Goal: Transaction & Acquisition: Purchase product/service

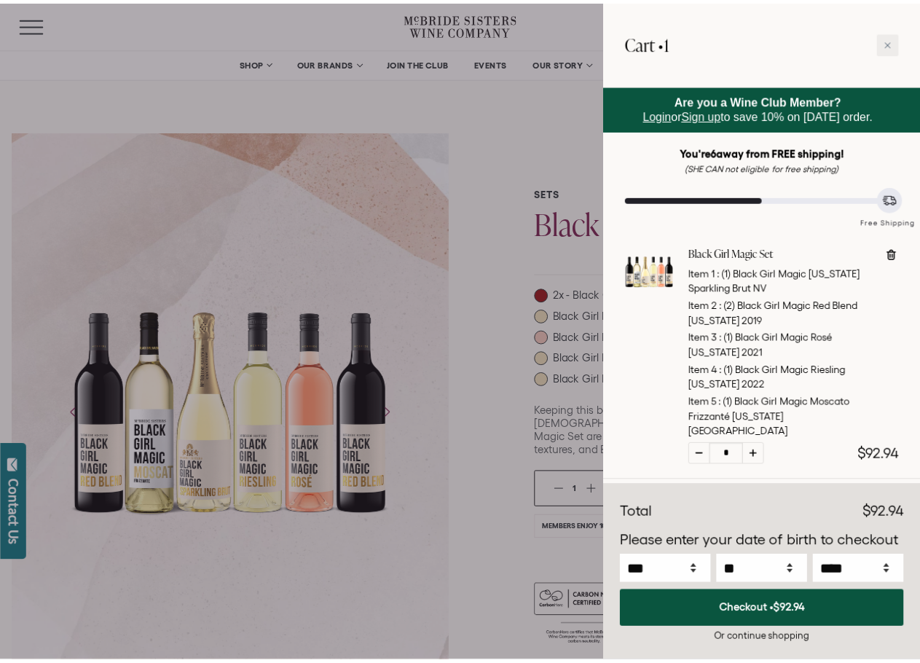
scroll to position [24, 0]
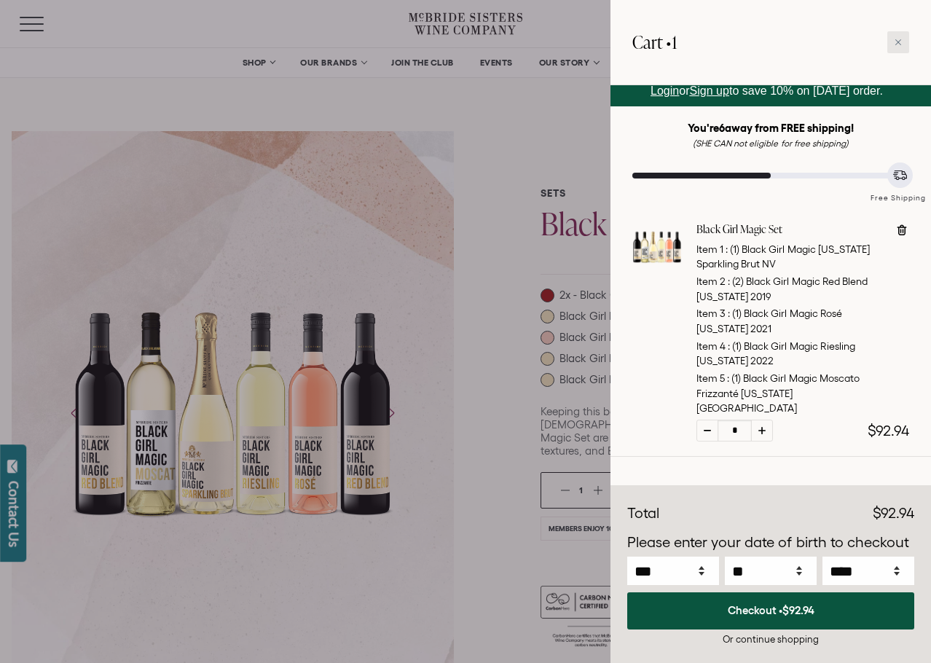
click at [898, 39] on icon at bounding box center [898, 42] width 7 height 7
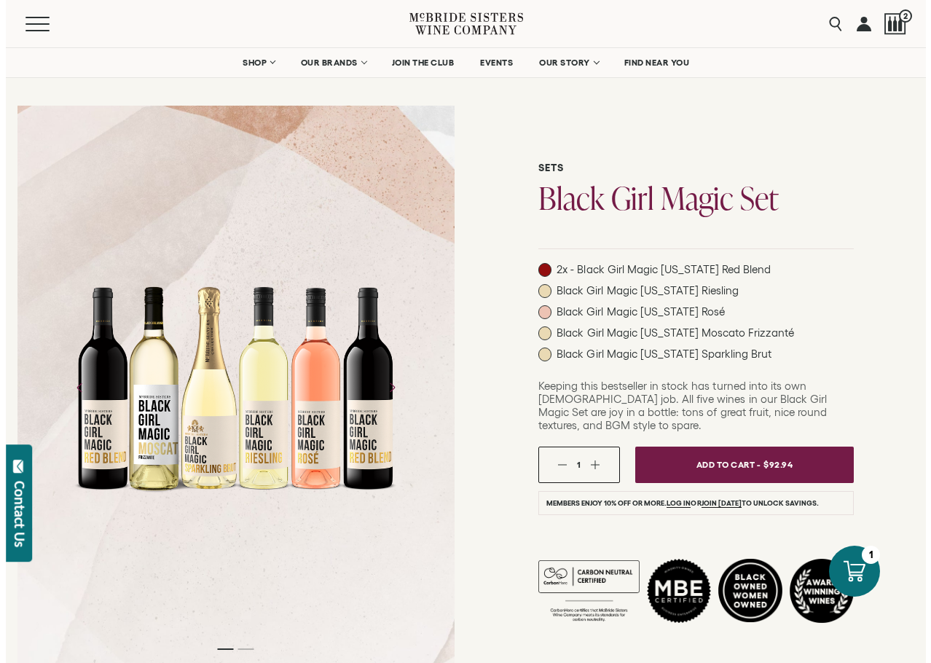
scroll to position [0, 0]
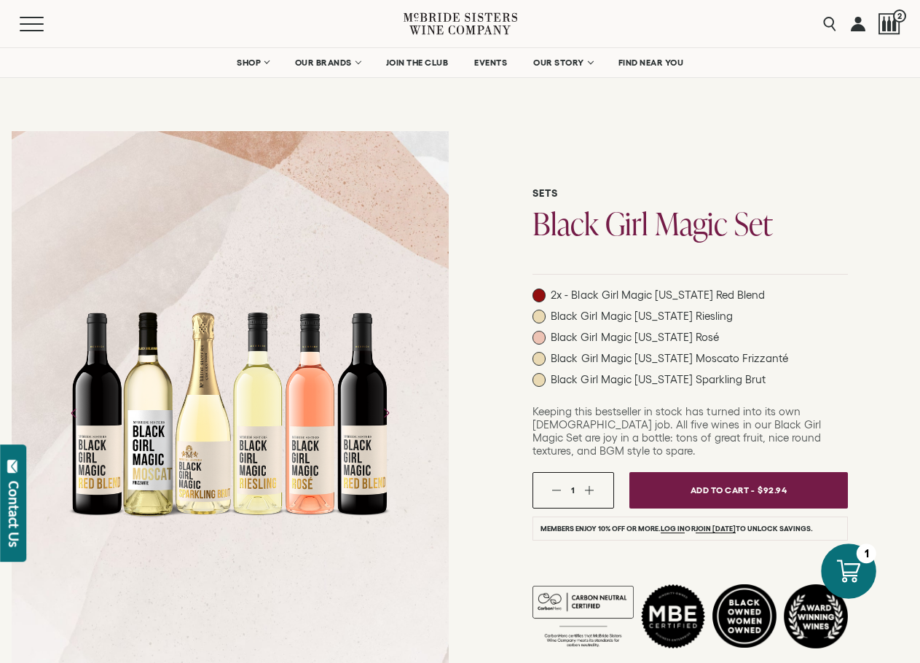
click at [861, 567] on icon at bounding box center [848, 571] width 23 height 23
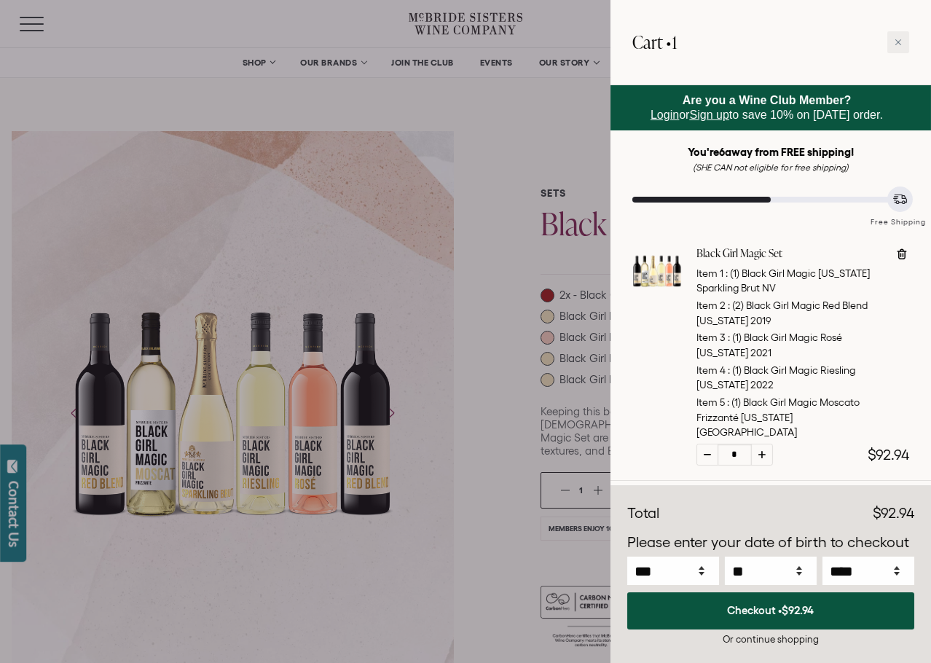
click at [495, 321] on div at bounding box center [465, 331] width 931 height 663
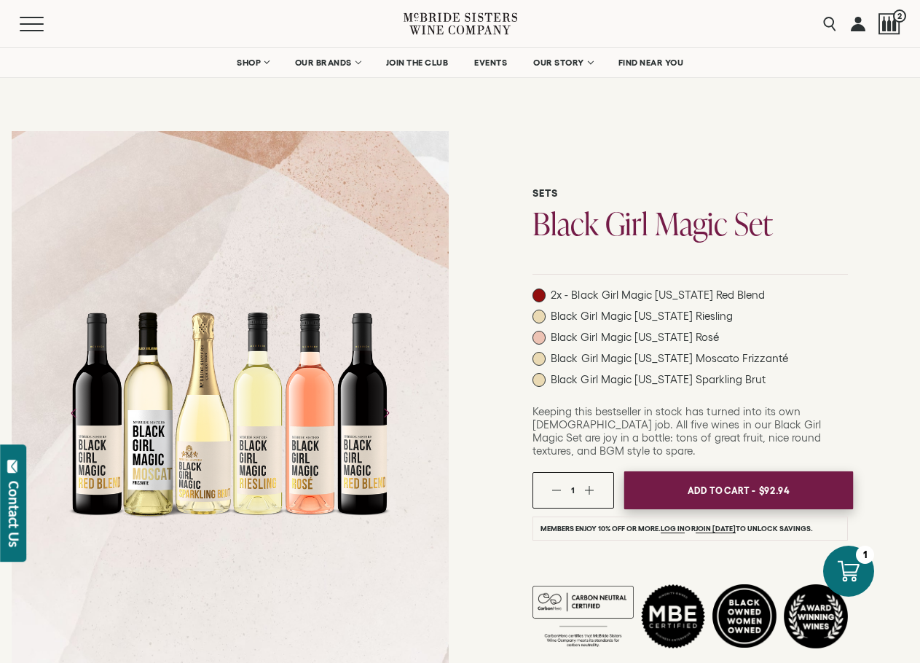
click at [755, 481] on span "Add To Cart -" at bounding box center [721, 491] width 67 height 22
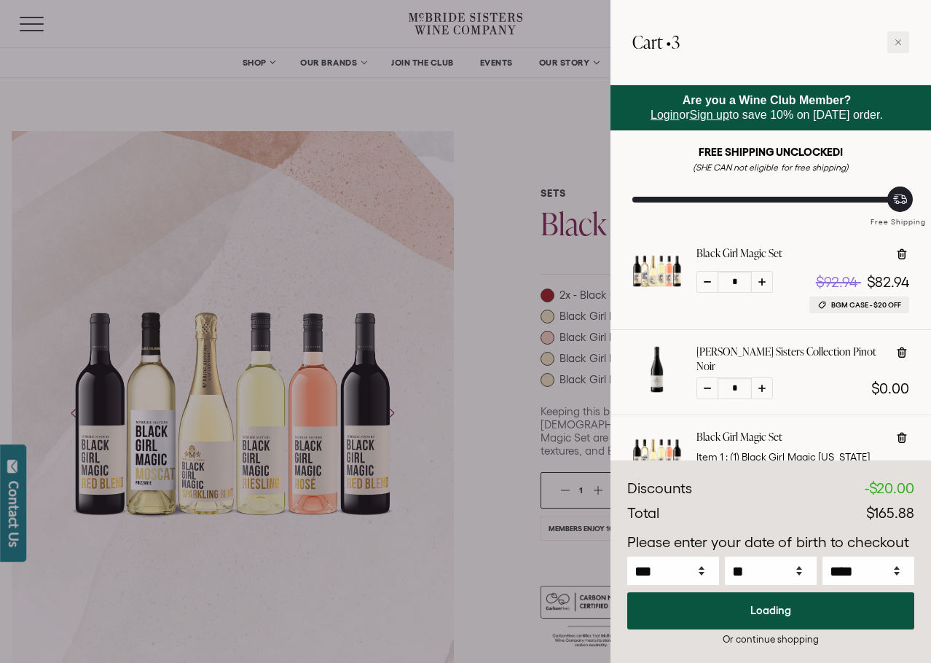
select select "****"
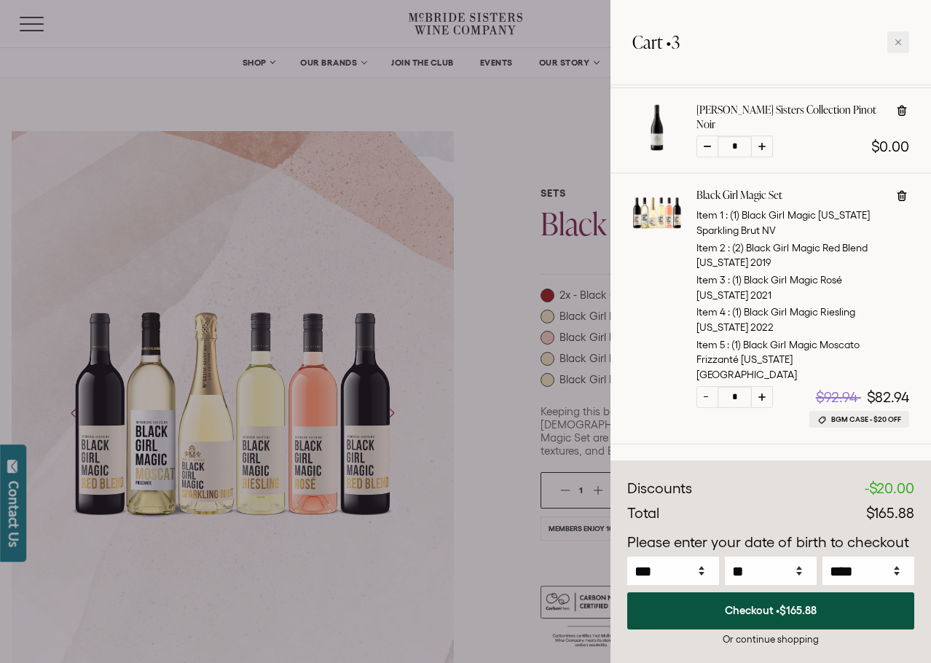
scroll to position [254, 0]
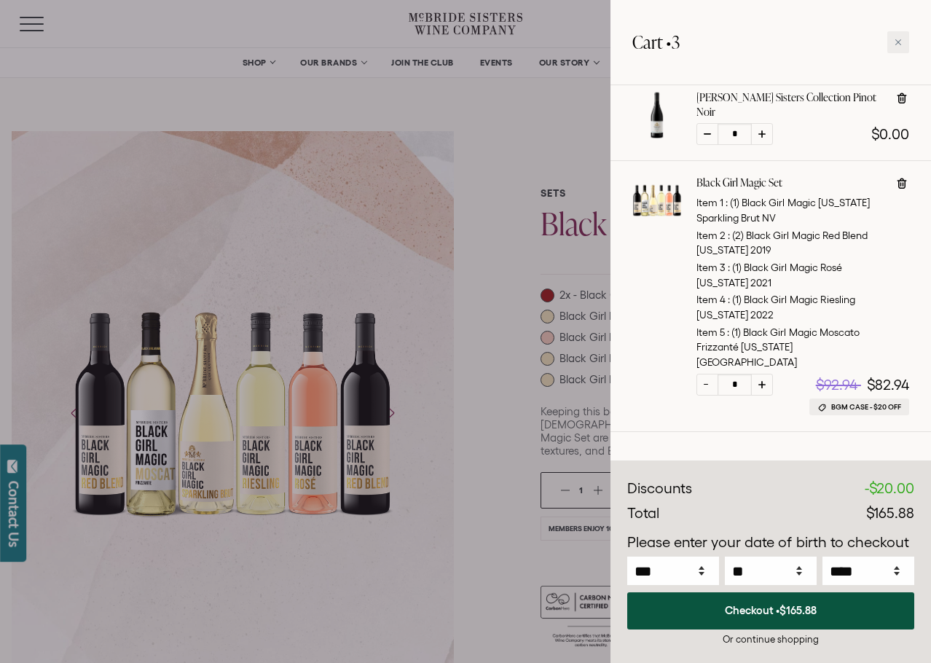
click at [364, 265] on div at bounding box center [465, 331] width 931 height 663
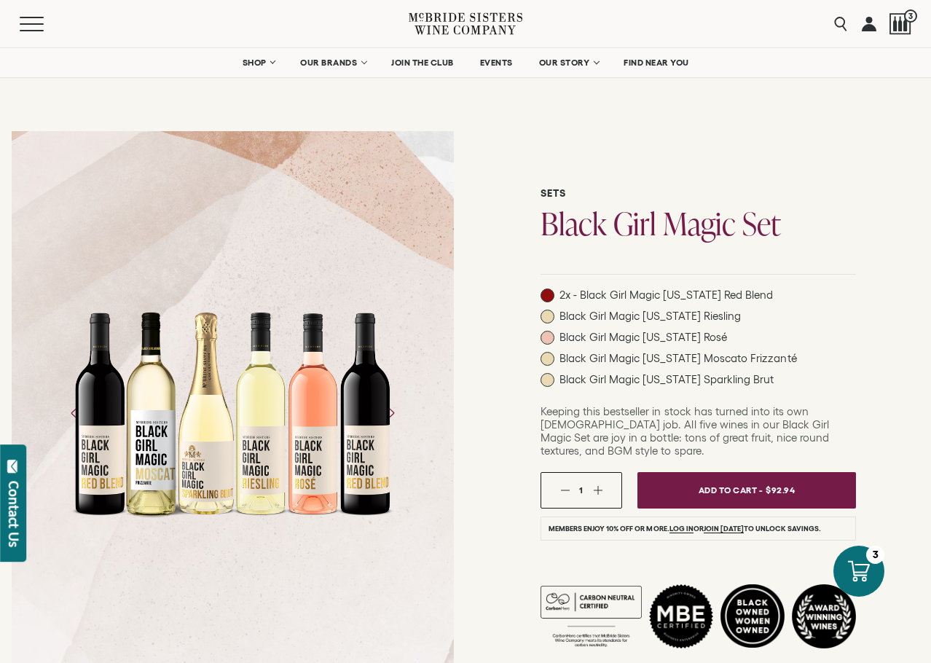
click at [482, 160] on div "Sets Black Girl Magic Set 2x - Black Girl Magic [US_STATE] Red Blend Black Girl…" at bounding box center [699, 415] width 466 height 591
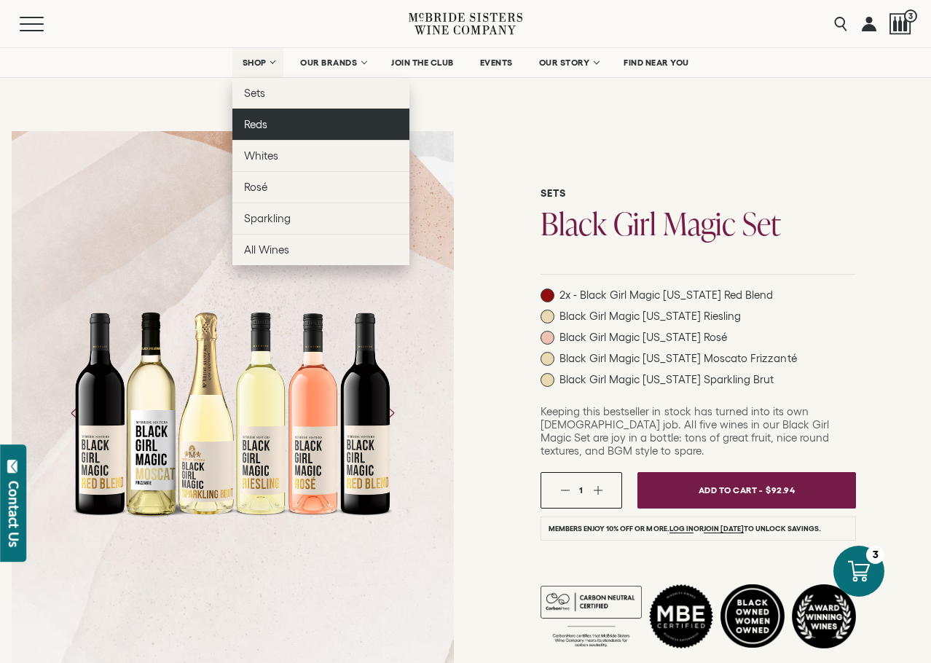
click at [263, 122] on span "Reds" at bounding box center [255, 124] width 23 height 12
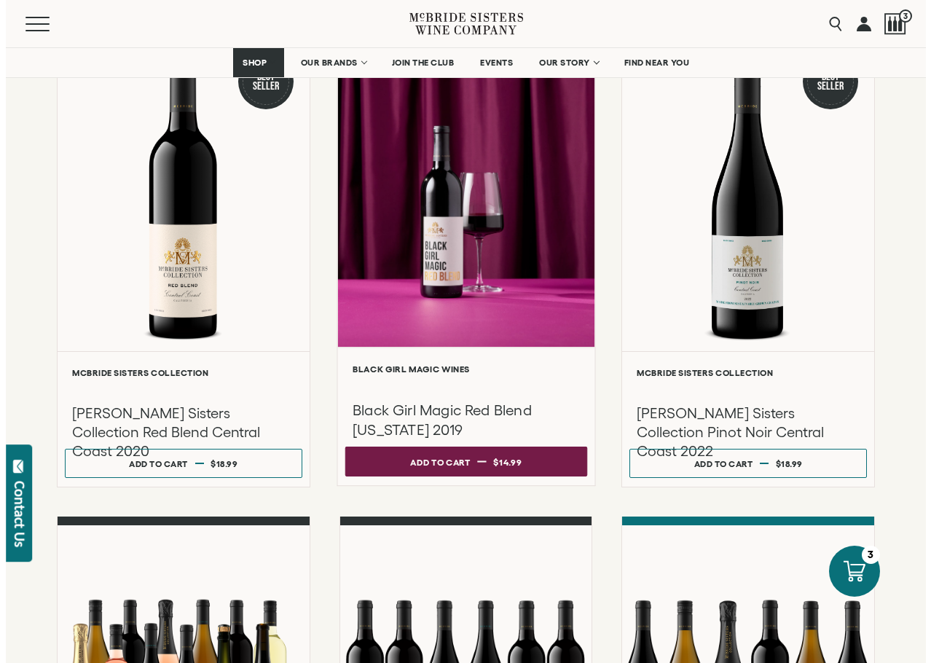
scroll to position [146, 0]
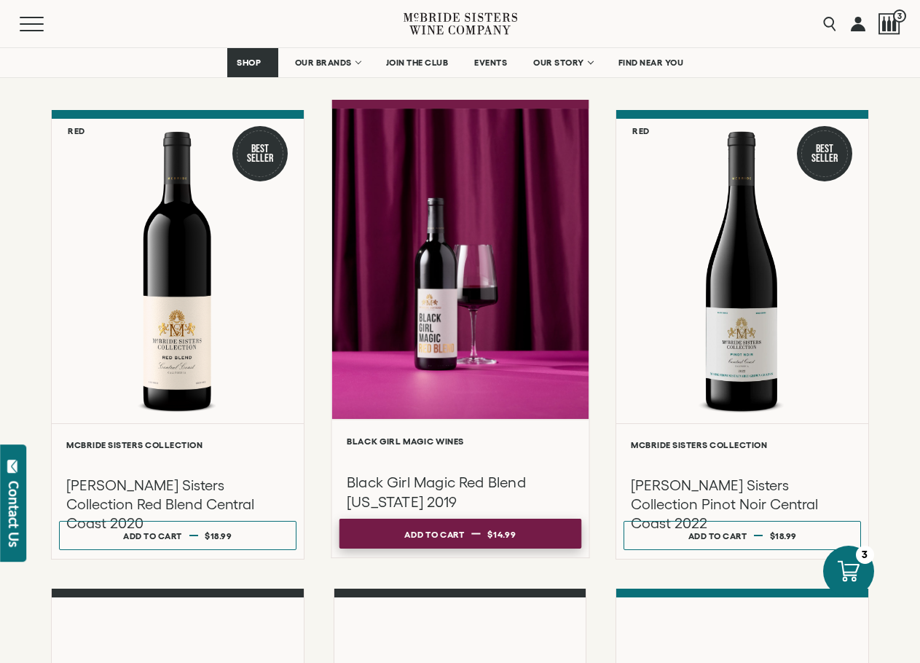
click at [448, 528] on div "Add to cart" at bounding box center [434, 534] width 60 height 22
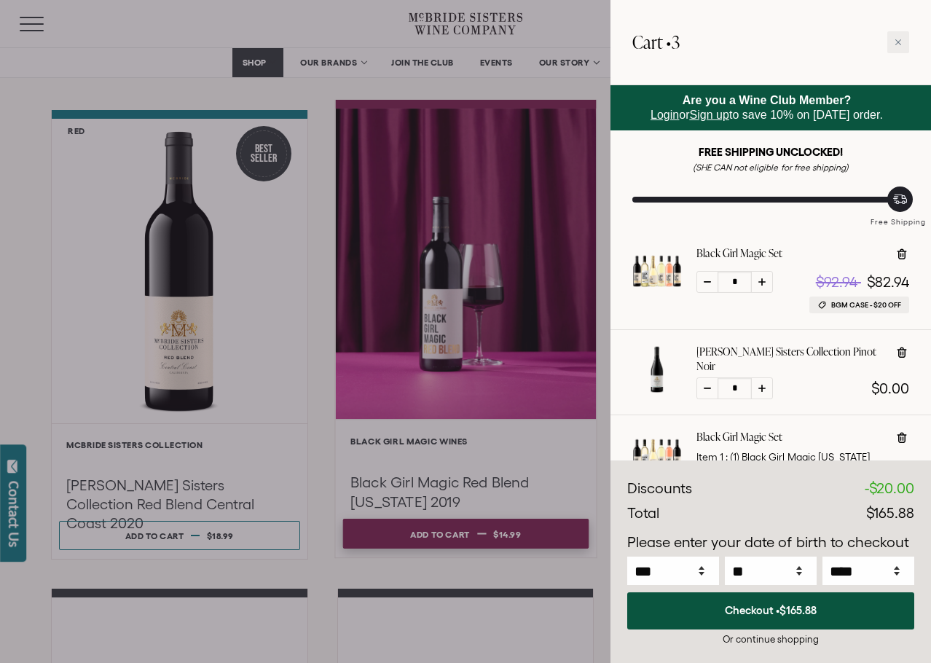
select select "****"
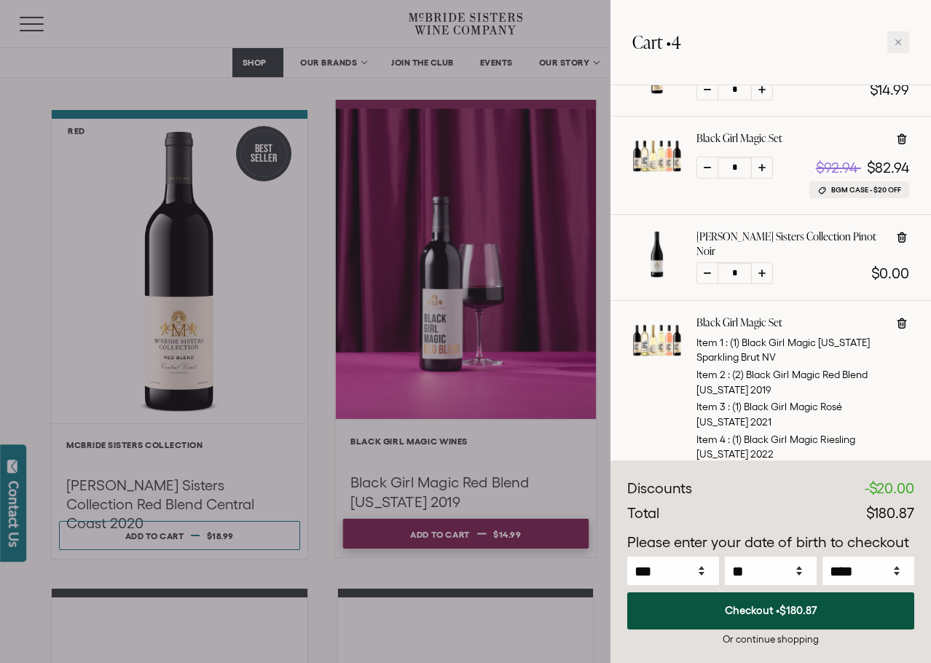
scroll to position [122, 0]
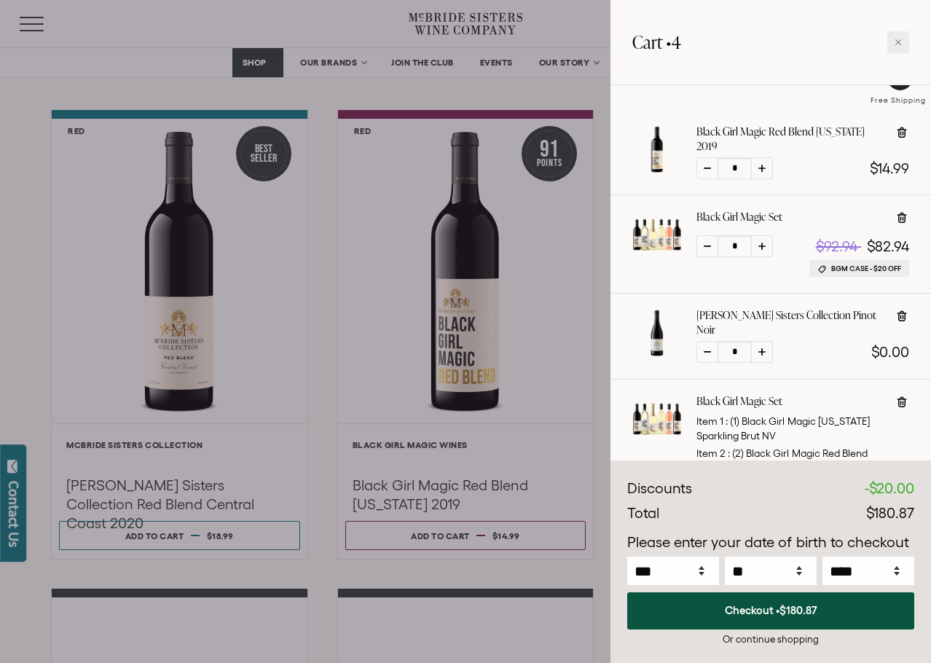
click at [756, 159] on div at bounding box center [762, 168] width 22 height 22
type input "*"
select select "****"
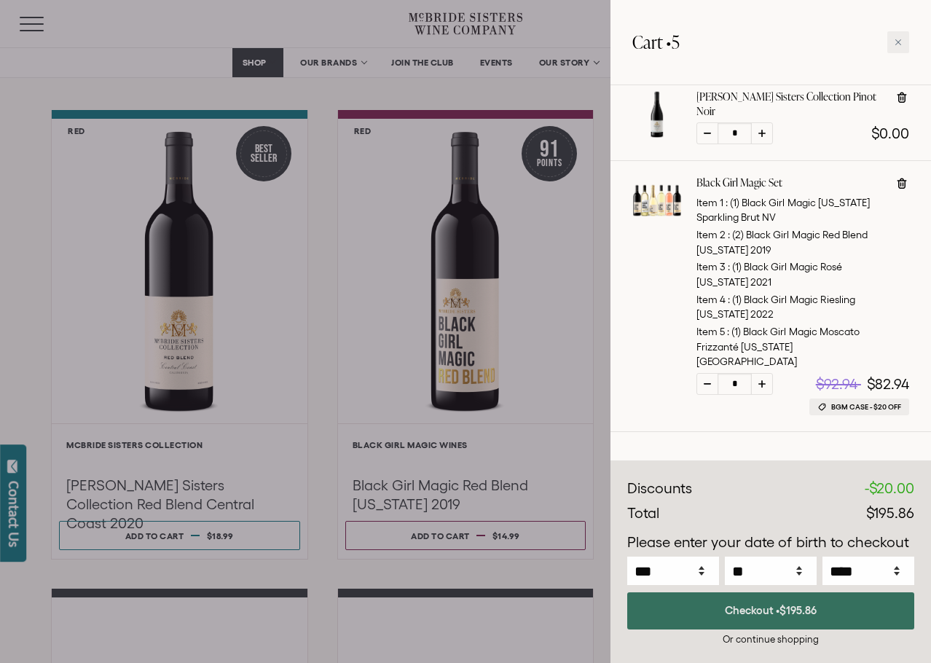
click at [767, 613] on button "Checkout • $195.86" at bounding box center [770, 610] width 287 height 37
